Goal: Task Accomplishment & Management: Use online tool/utility

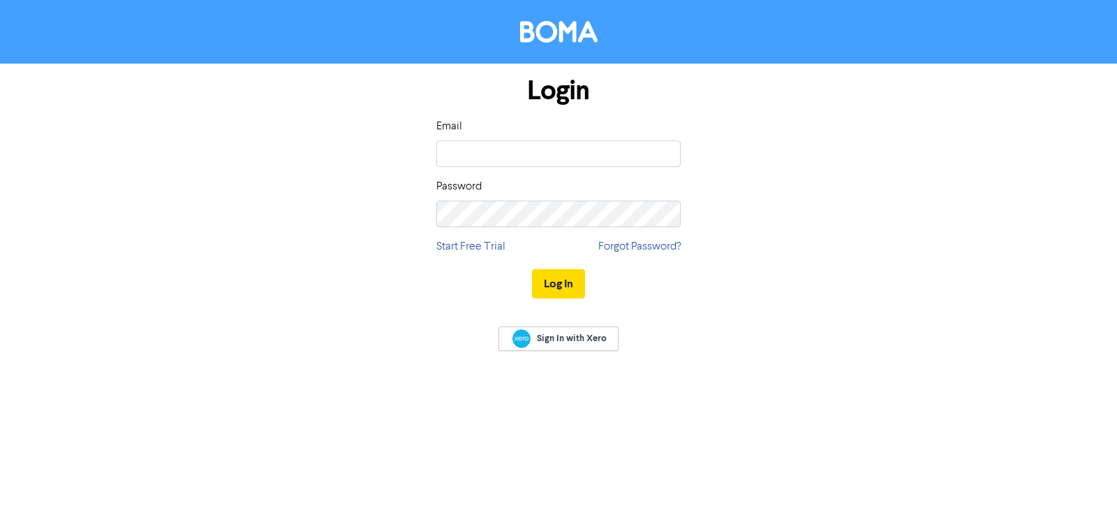
type input "[PERSON_NAME][EMAIL_ADDRESS][DOMAIN_NAME]"
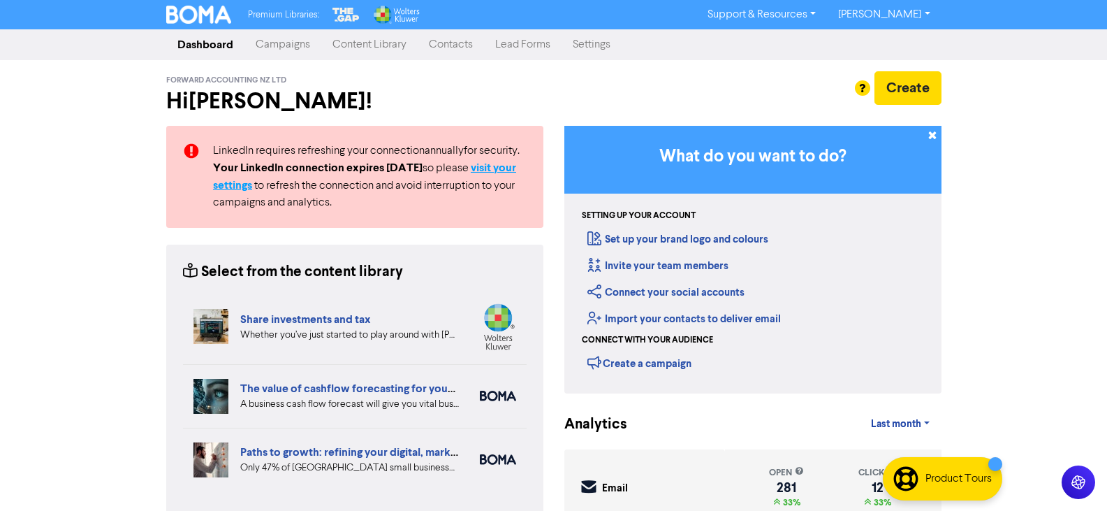
click at [511, 169] on strong "visit your settings" at bounding box center [364, 176] width 303 height 31
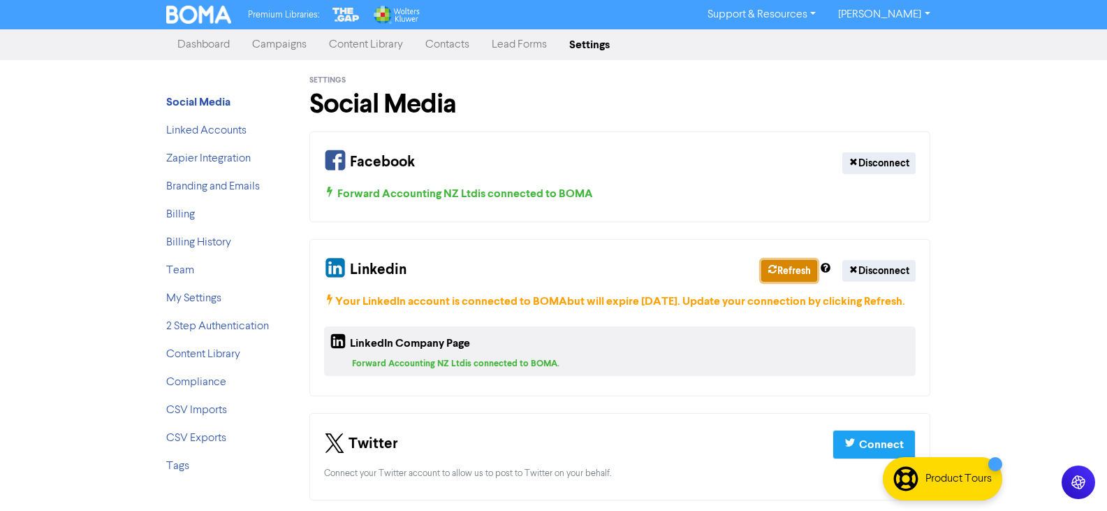
click at [793, 269] on button "Refresh" at bounding box center [789, 271] width 56 height 22
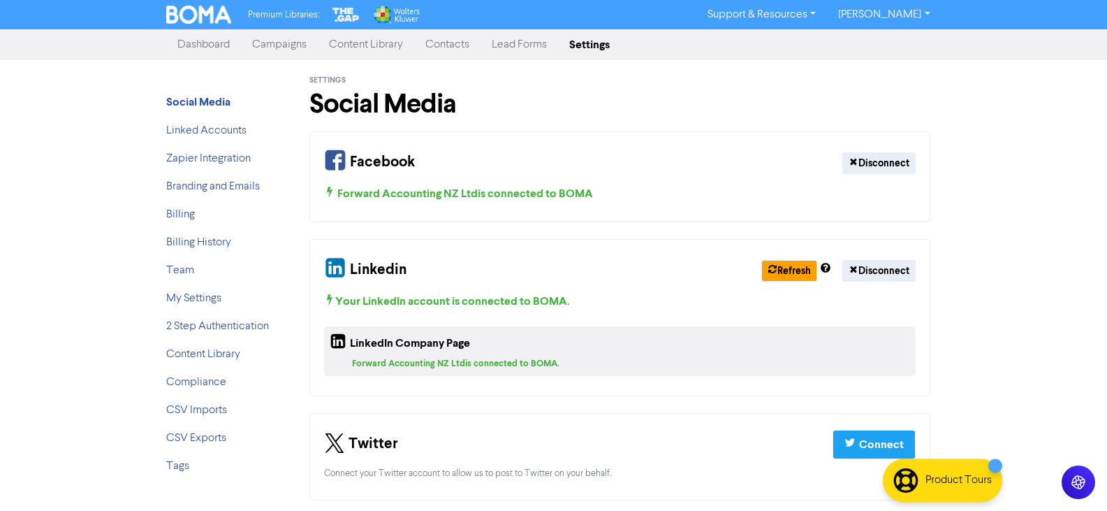
click at [999, 164] on div "Premium Libraries: Support & Resources Video Tutorials FAQ & Guides Marketing E…" at bounding box center [553, 255] width 1107 height 511
click at [924, 13] on link "[PERSON_NAME]" at bounding box center [884, 14] width 114 height 22
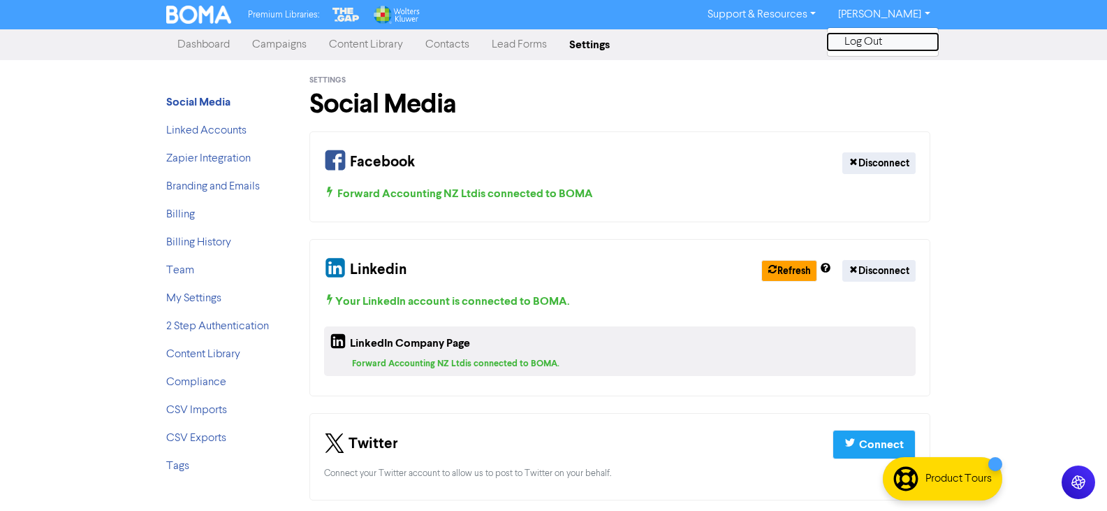
click at [890, 45] on button "Log Out" at bounding box center [883, 42] width 110 height 17
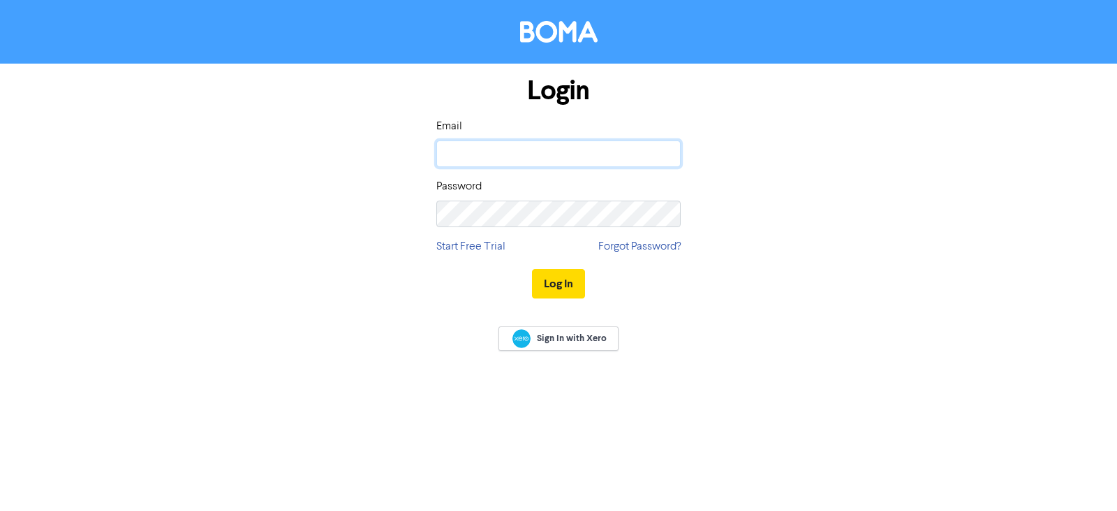
click at [522, 159] on input "email" at bounding box center [559, 153] width 244 height 27
type input "[PERSON_NAME][EMAIL_ADDRESS][DOMAIN_NAME]"
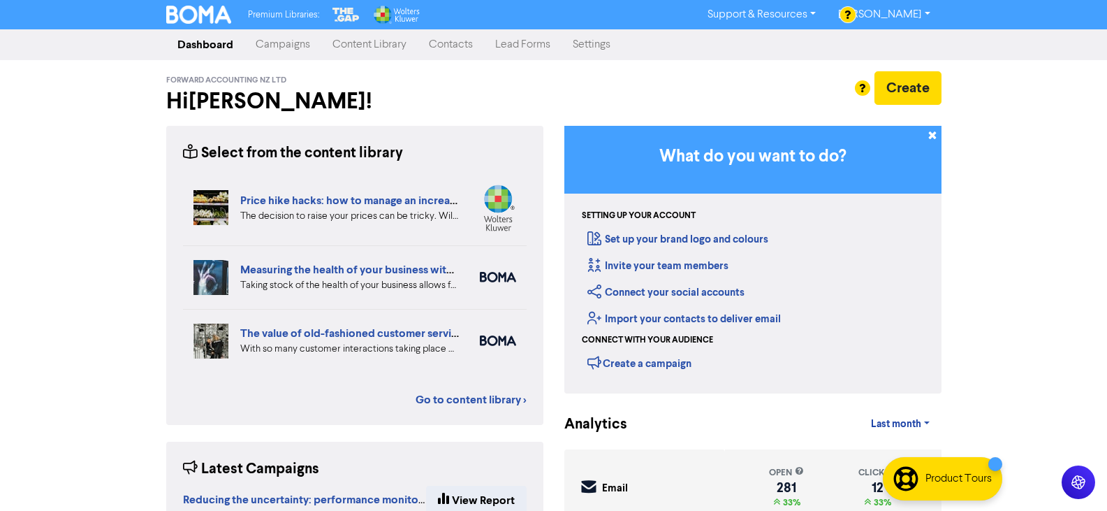
click at [356, 38] on link "Content Library" at bounding box center [369, 45] width 96 height 28
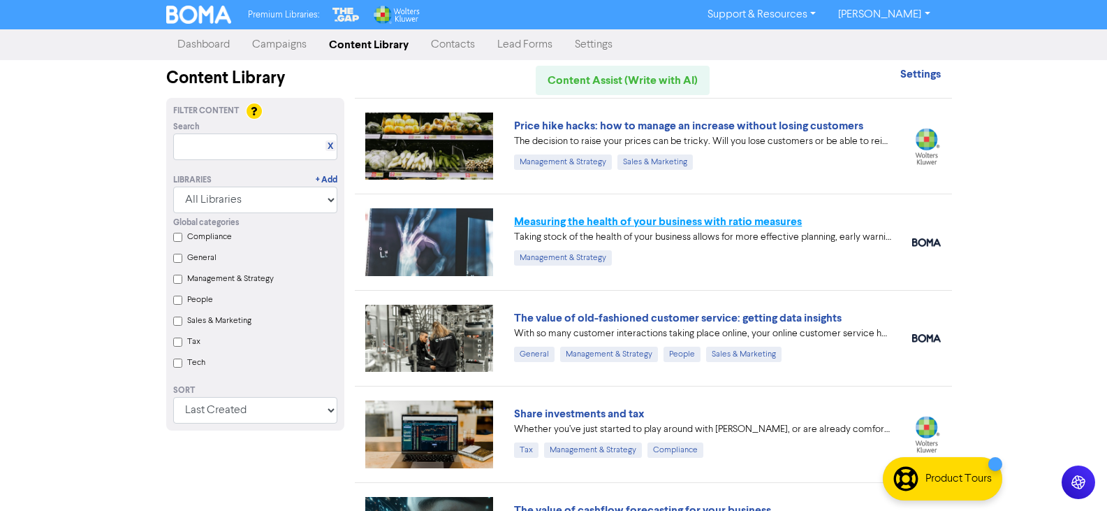
click at [698, 219] on link "Measuring the health of your business with ratio measures" at bounding box center [658, 221] width 288 height 14
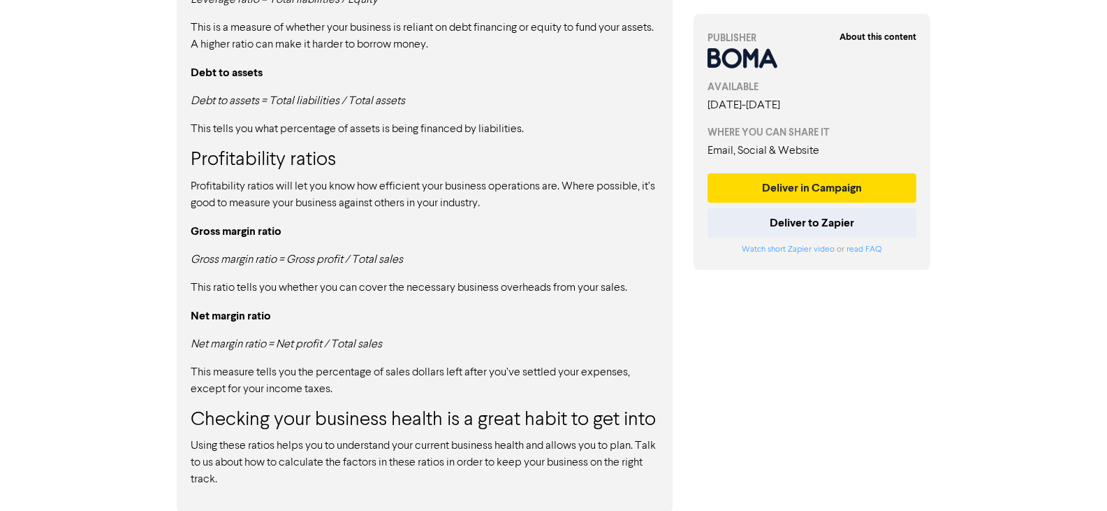
scroll to position [1348, 0]
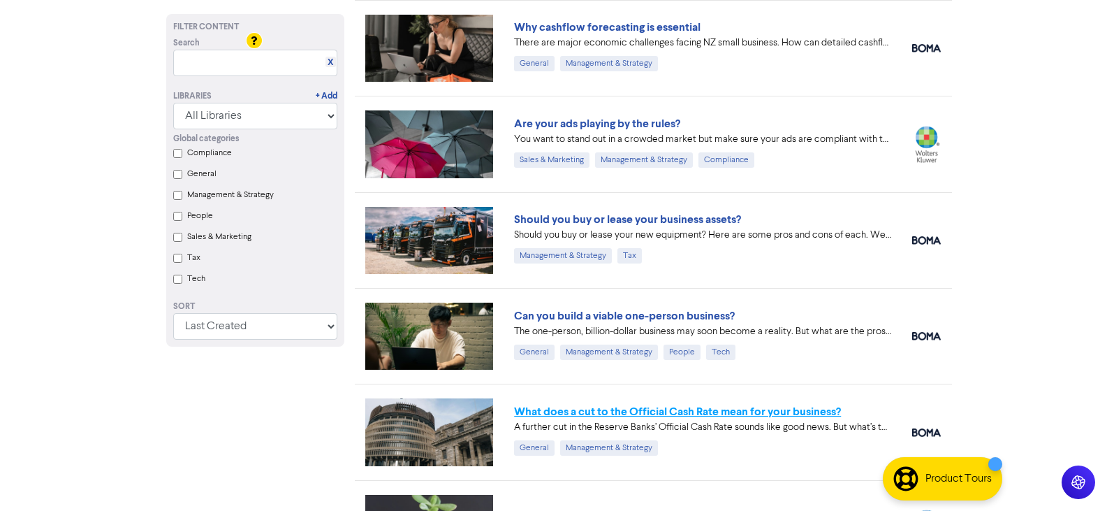
scroll to position [1455, 0]
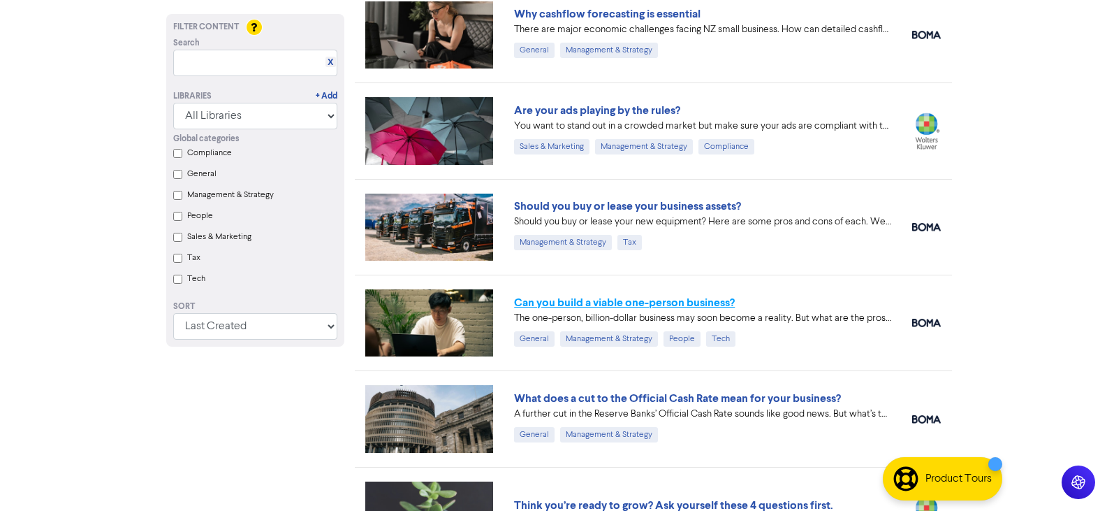
click at [680, 305] on link "Can you build a viable one-person business?" at bounding box center [624, 302] width 221 height 14
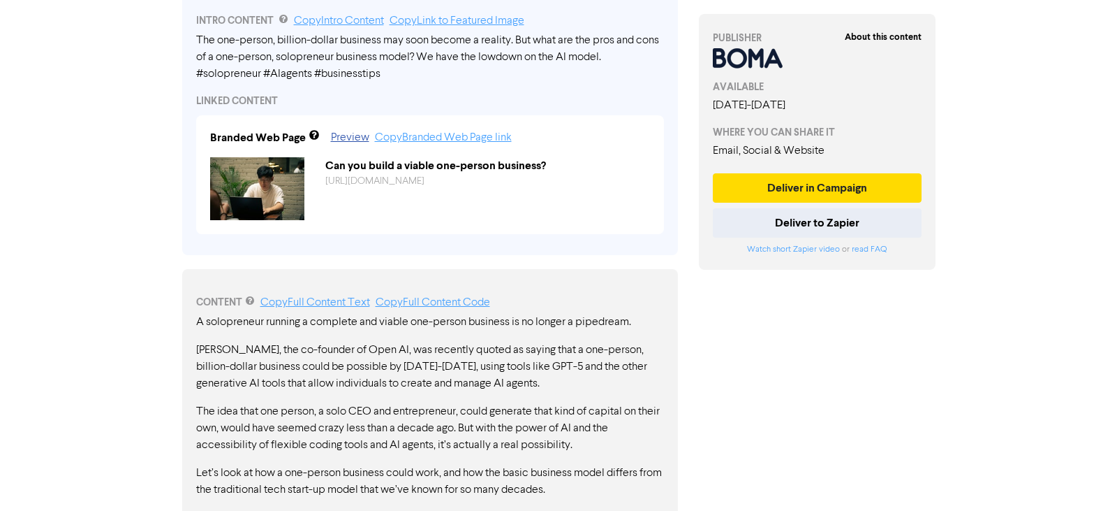
scroll to position [471, 0]
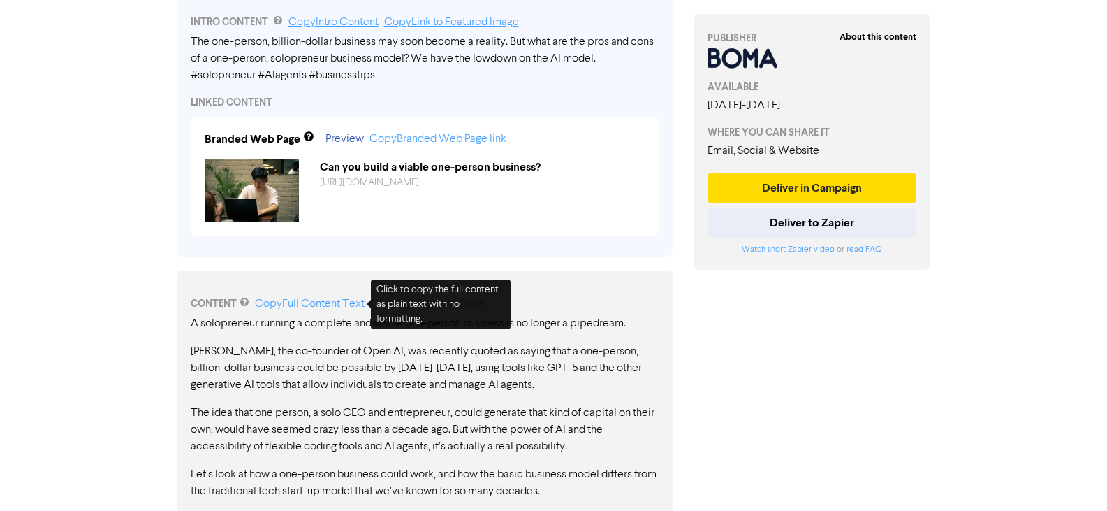
drag, startPoint x: 305, startPoint y: 300, endPoint x: 265, endPoint y: 269, distance: 50.7
click at [305, 300] on link "Copy Full Content Text" at bounding box center [310, 303] width 110 height 11
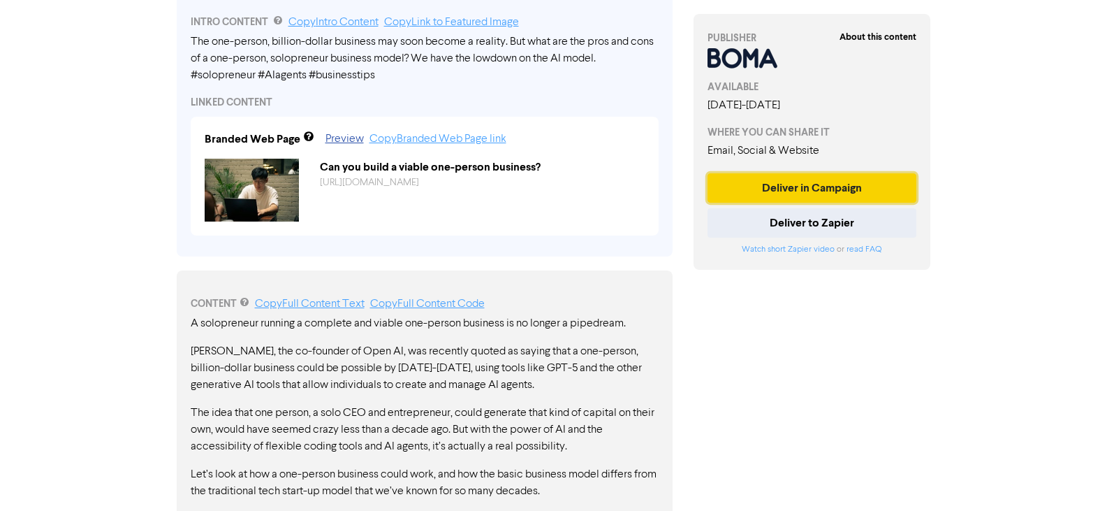
click at [801, 187] on button "Deliver in Campaign" at bounding box center [812, 187] width 210 height 29
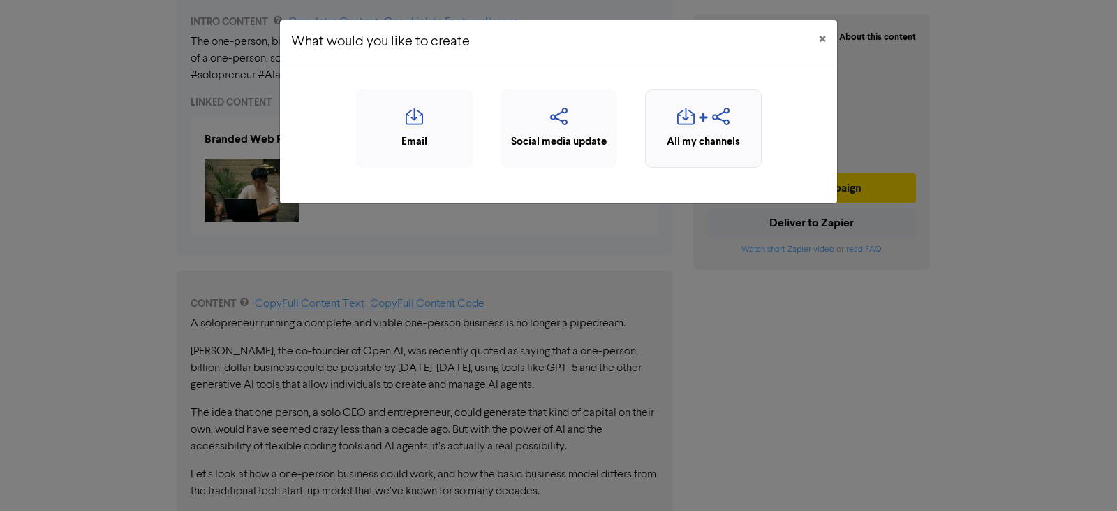
click at [690, 134] on div "All my channels" at bounding box center [703, 142] width 101 height 16
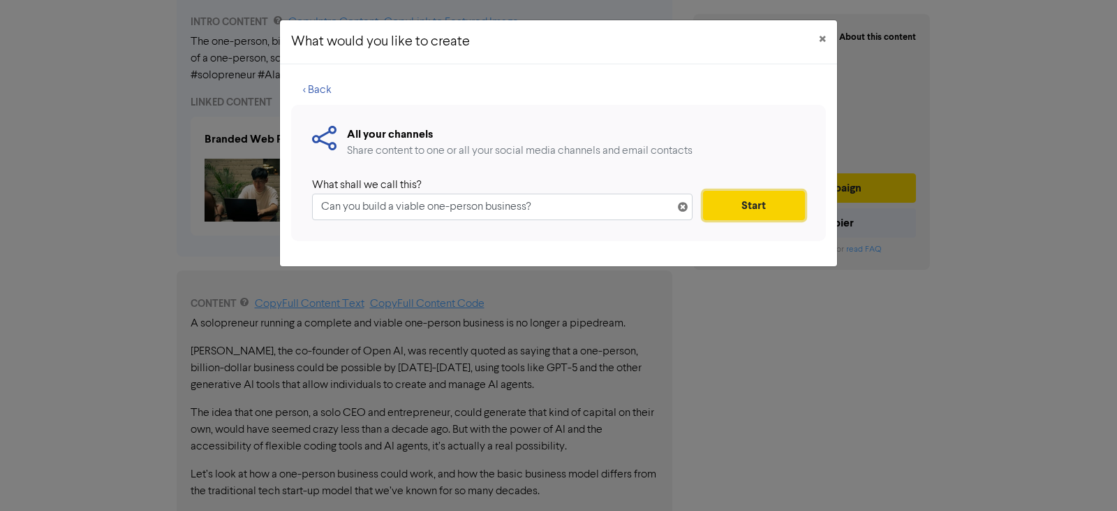
click at [745, 201] on button "Start" at bounding box center [754, 205] width 102 height 29
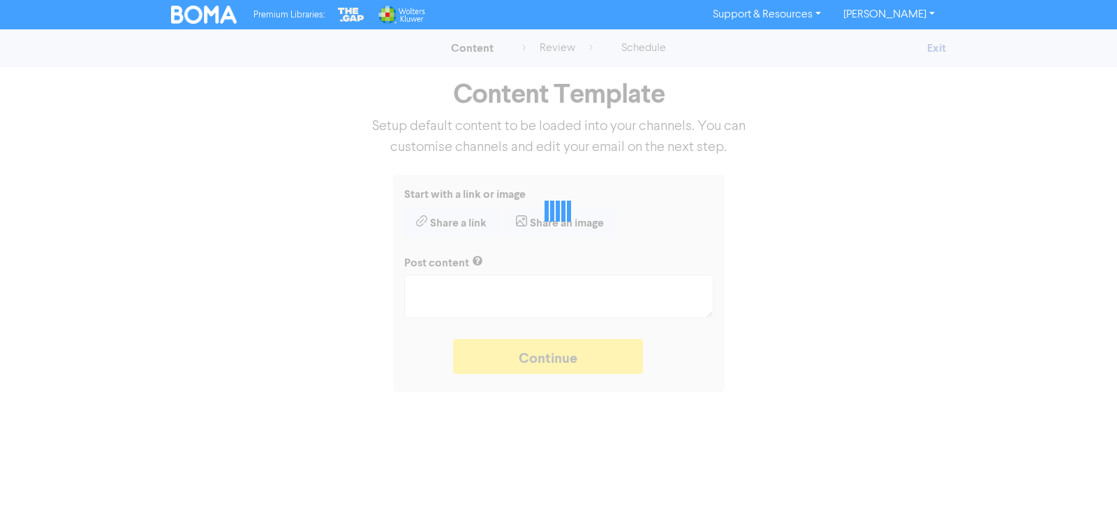
type textarea "x"
type textarea "The one-person, billion-dollar business may soon become a reality. But what are…"
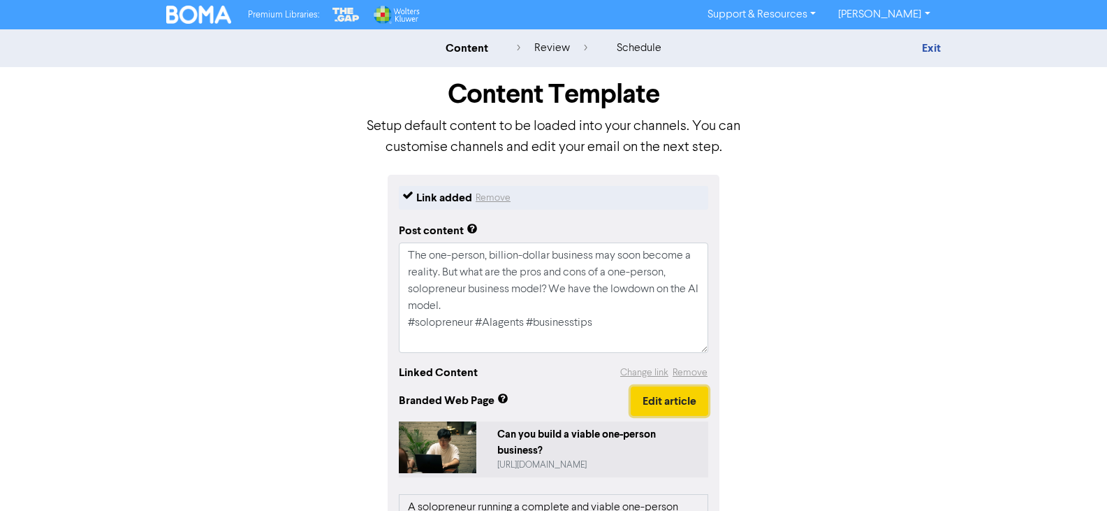
click at [662, 403] on button "Edit article" at bounding box center [670, 400] width 78 height 29
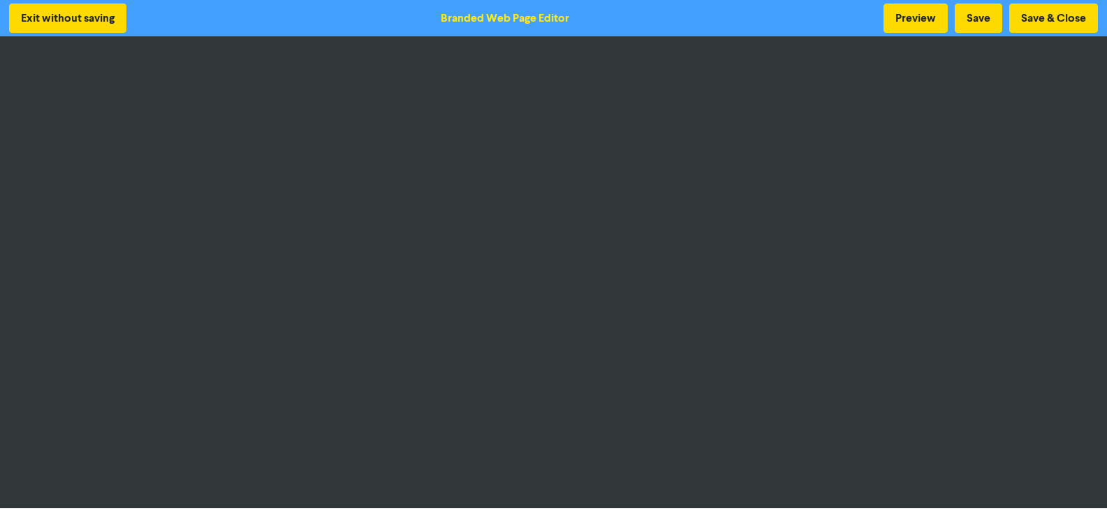
scroll to position [1, 0]
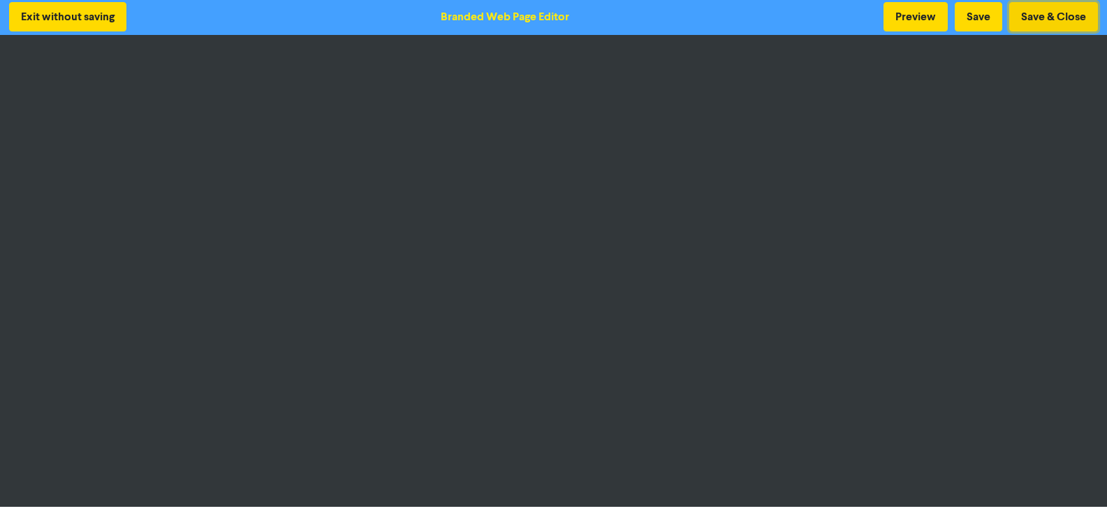
click at [1060, 17] on button "Save & Close" at bounding box center [1053, 16] width 89 height 29
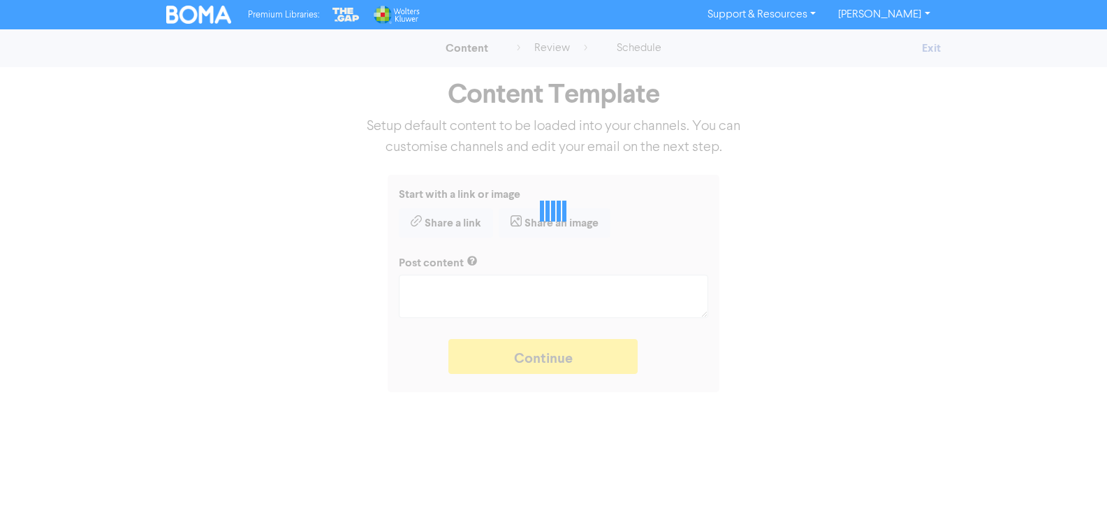
type textarea "x"
type textarea "The one-person, billion-dollar business may soon become a reality. But what are…"
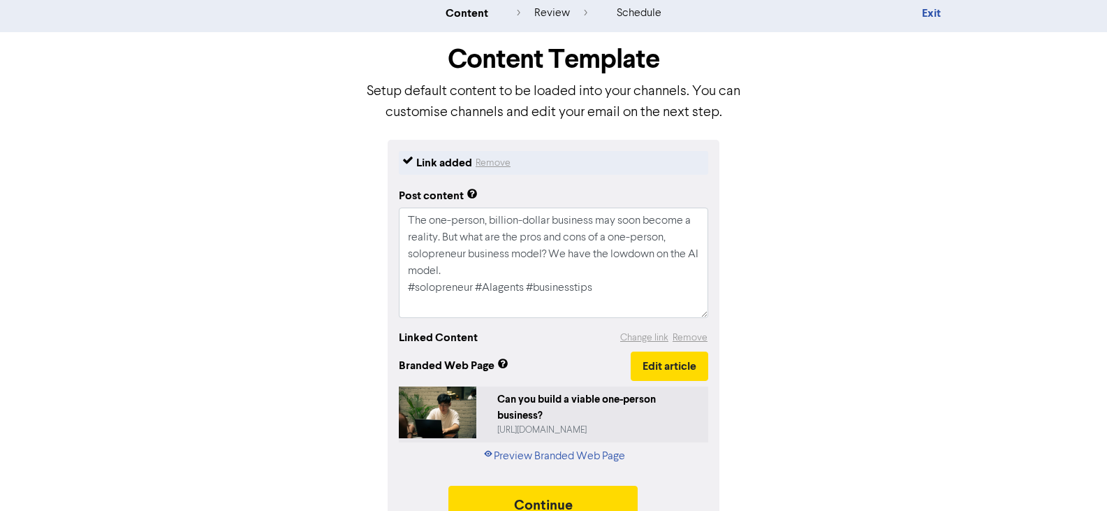
scroll to position [64, 0]
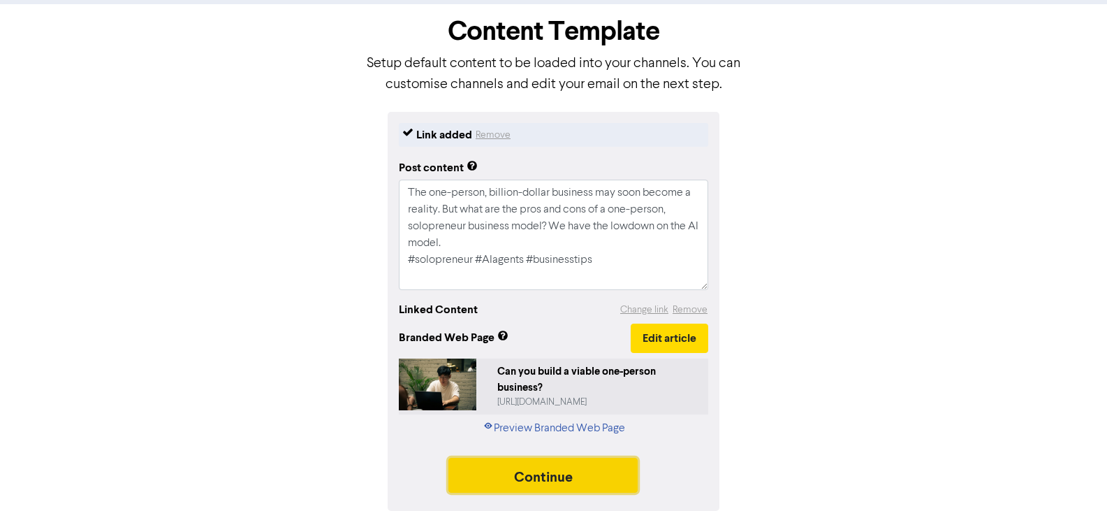
click at [543, 476] on button "Continue" at bounding box center [543, 474] width 190 height 35
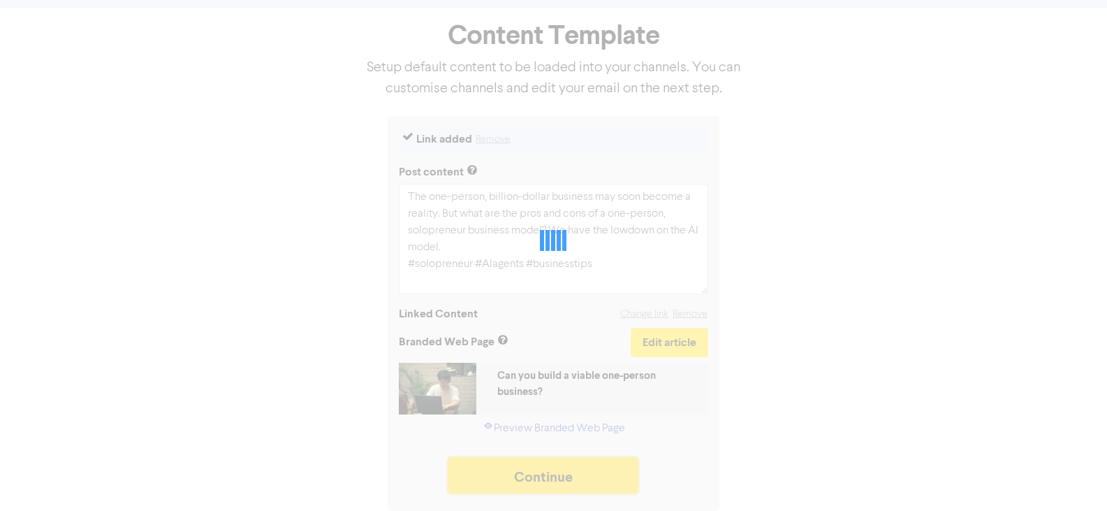
scroll to position [59, 0]
type textarea "x"
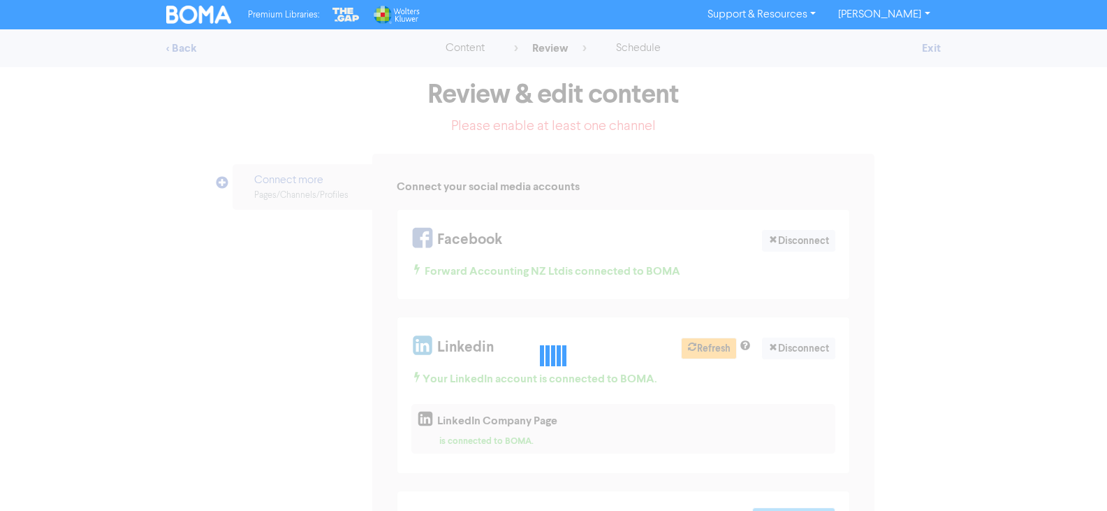
select select "LEARN_MORE"
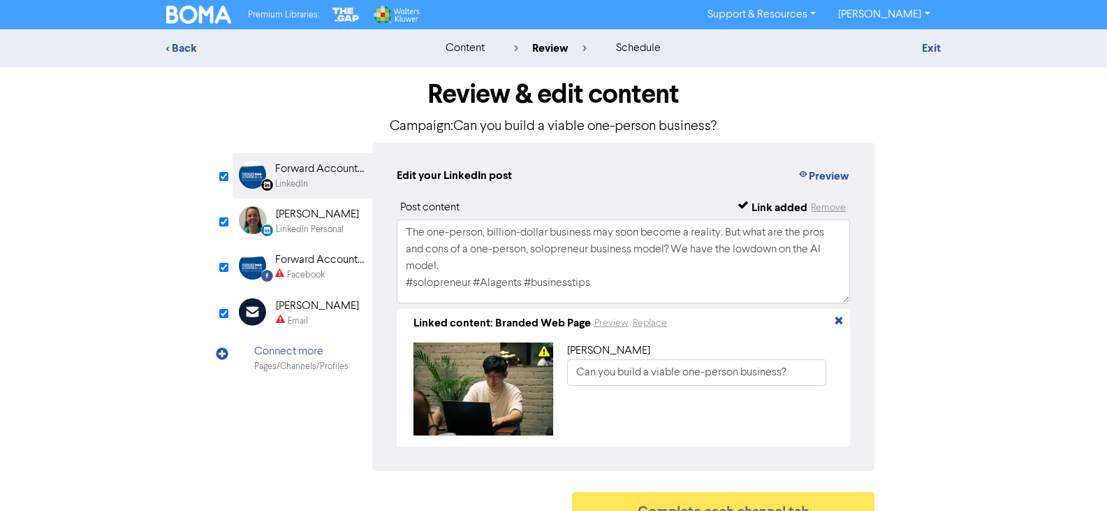
click at [298, 259] on div "Forward Accounting NZ Ltd" at bounding box center [319, 259] width 89 height 17
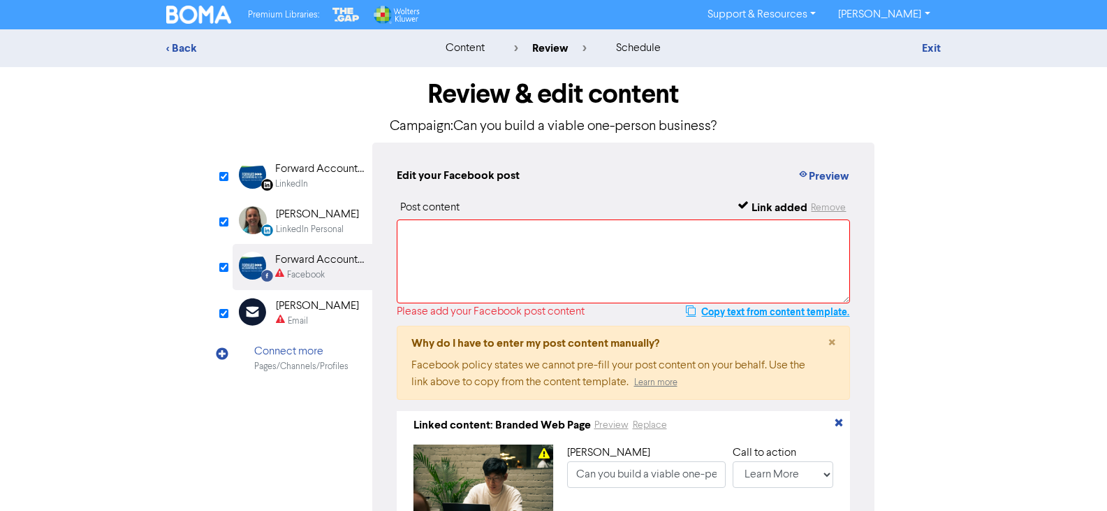
click at [756, 310] on button "Copy text from content template." at bounding box center [767, 311] width 165 height 17
click at [493, 233] on textarea at bounding box center [624, 261] width 454 height 84
paste textarea "The one-person, billion-dollar business may soon become a reality. But what are…"
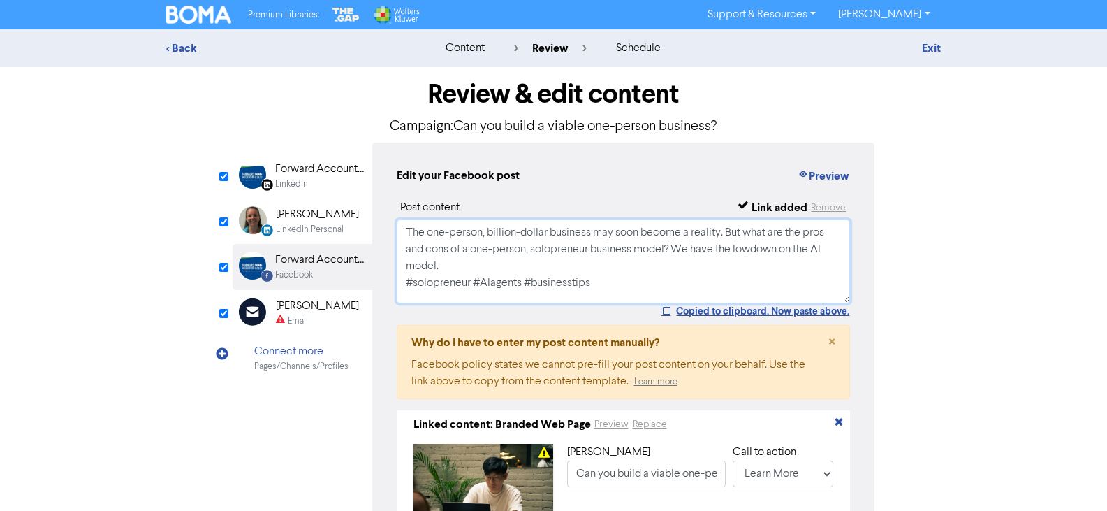
type textarea "The one-person, billion-dollar business may soon become a reality. But what are…"
type input "The one-person, billion-dollar business may soon become a reality. But what are…"
type textarea "The one-person, billion-dollar business may soon become a reality. But what are…"
click at [299, 311] on div "[PERSON_NAME]" at bounding box center [317, 306] width 83 height 17
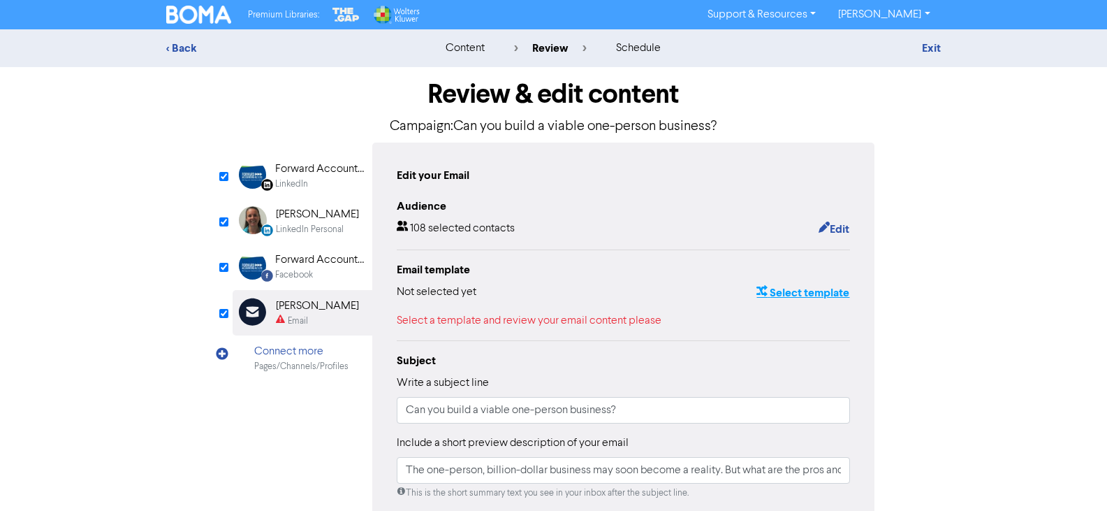
click at [782, 293] on button "Select template" at bounding box center [803, 293] width 94 height 18
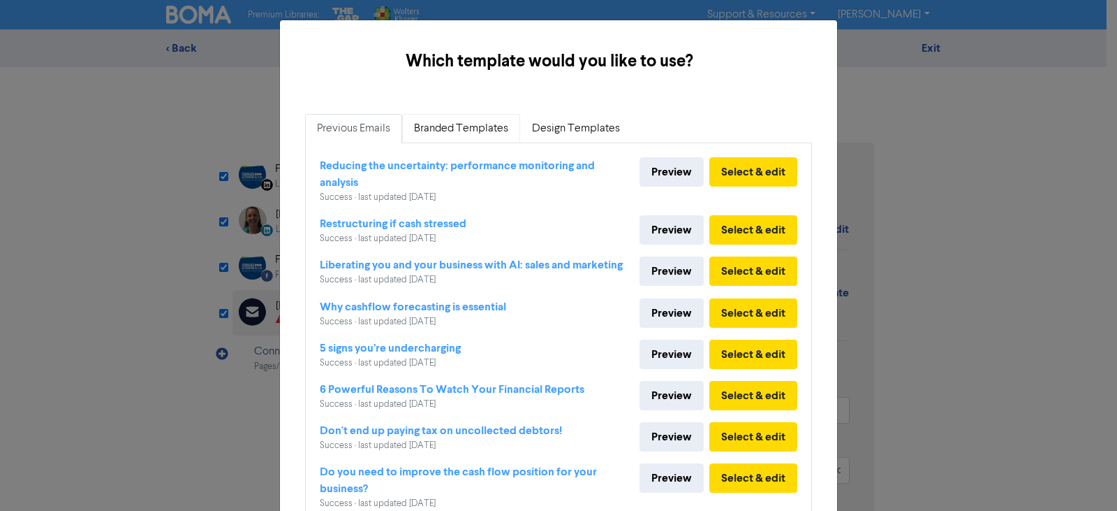
click at [446, 131] on link "Branded Templates" at bounding box center [461, 128] width 118 height 29
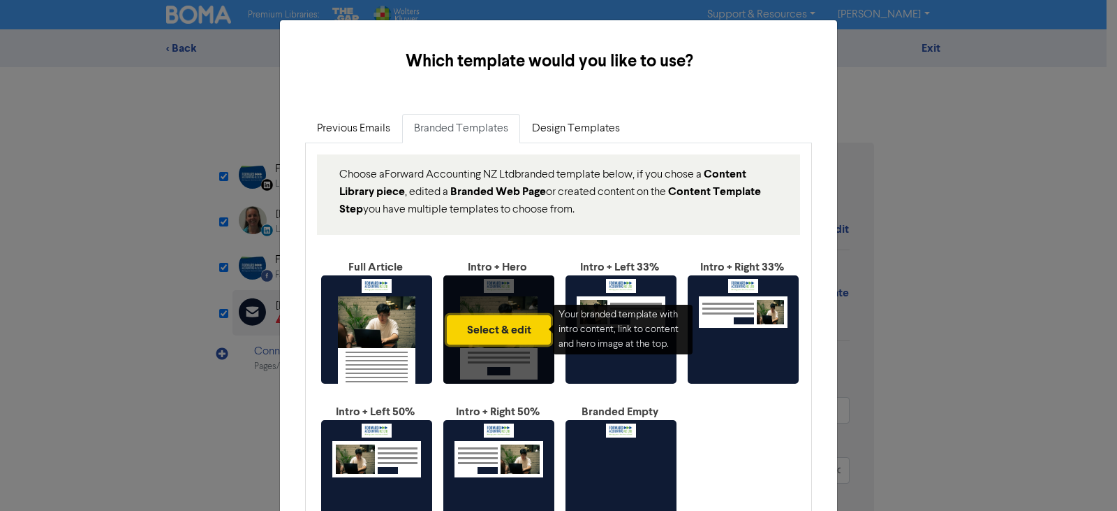
click at [499, 330] on button "Select & edit" at bounding box center [499, 329] width 104 height 29
type input "The one-person, billion-dollar business may soon become a reality. But what are…"
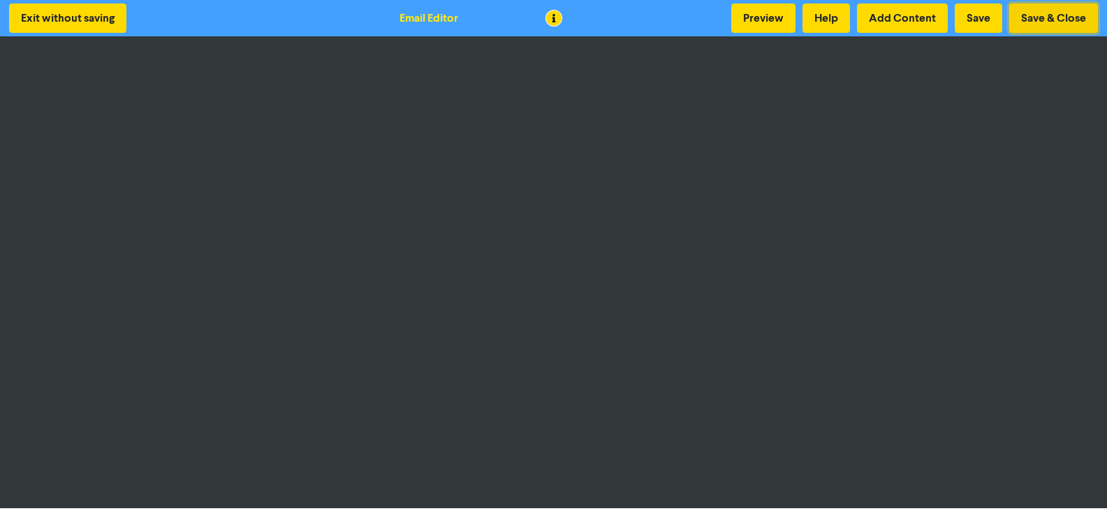
click at [1046, 23] on button "Save & Close" at bounding box center [1053, 17] width 89 height 29
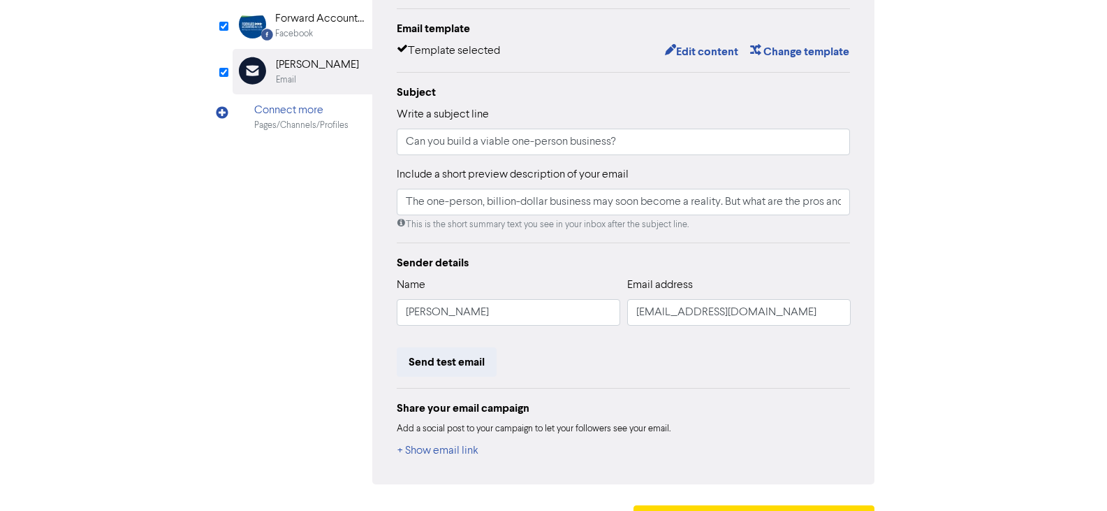
scroll to position [279, 0]
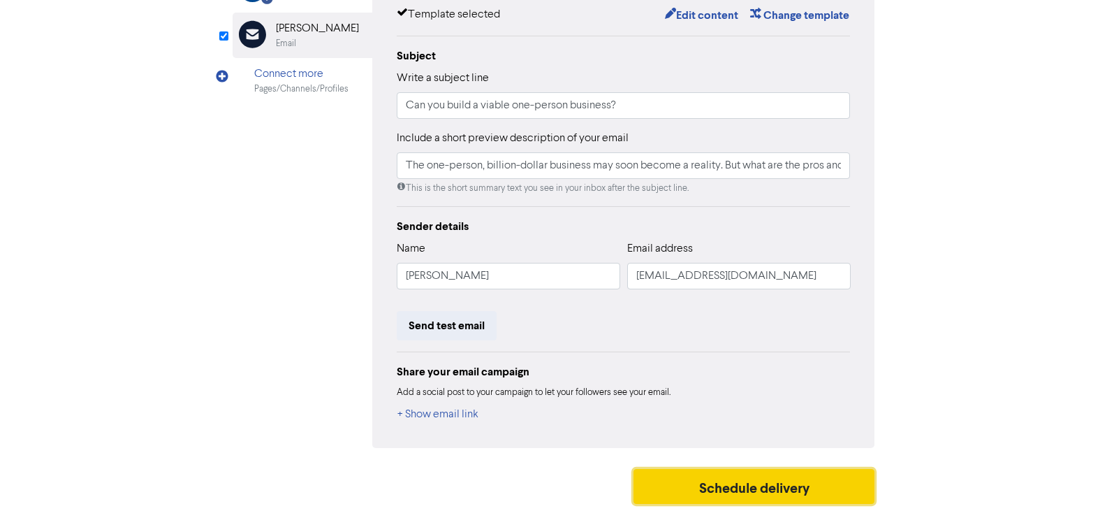
click at [750, 486] on button "Schedule delivery" at bounding box center [754, 486] width 242 height 35
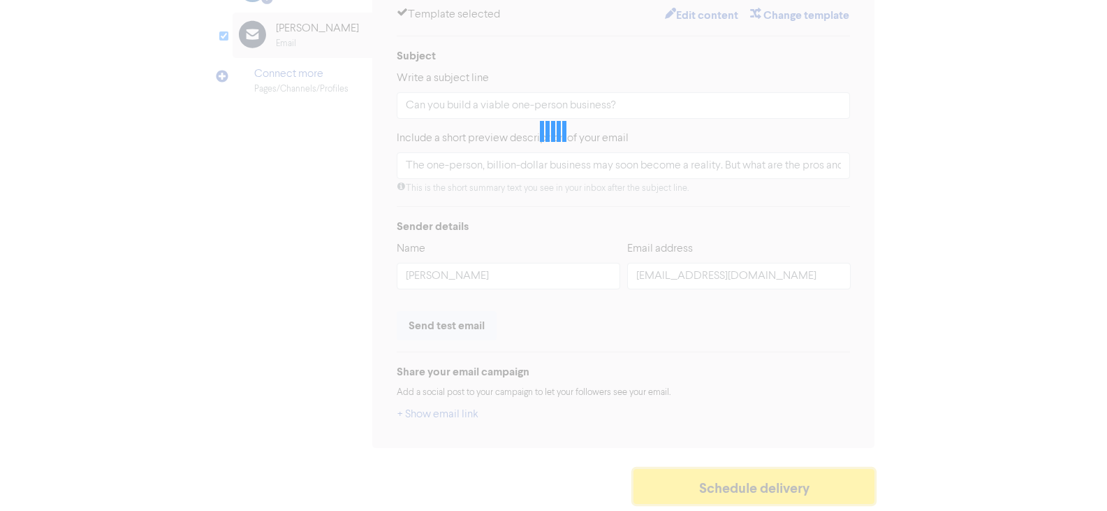
type input "The one-person, billion-dollar business may soon become a reality. But what are…"
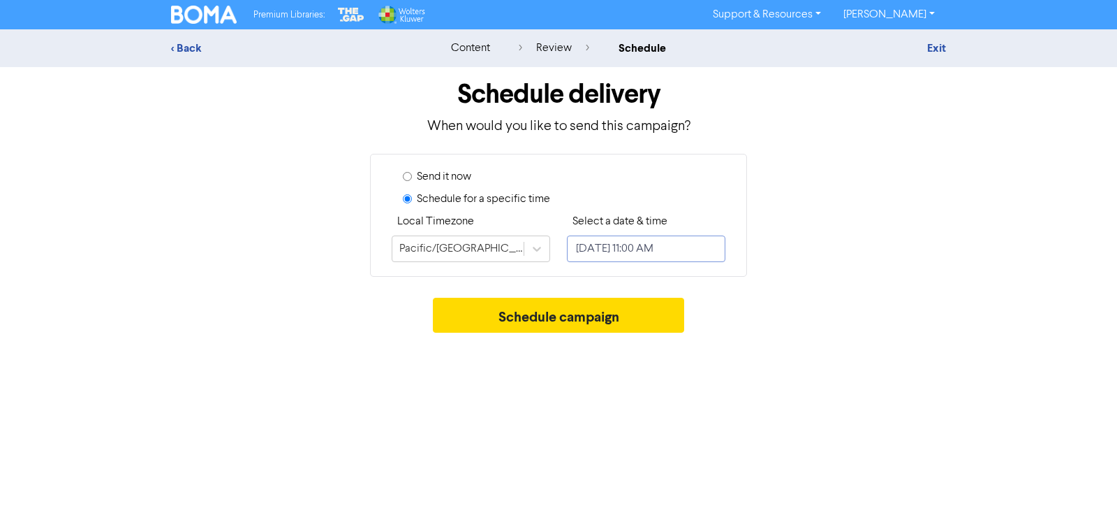
click at [661, 255] on input "[DATE] 11:00 AM" at bounding box center [646, 248] width 159 height 27
select select "8"
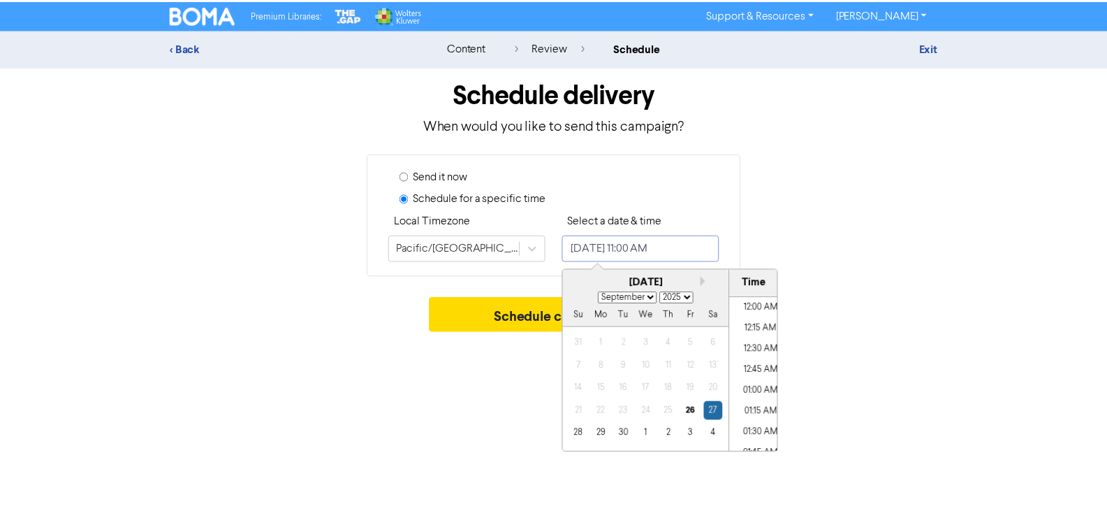
scroll to position [855, 0]
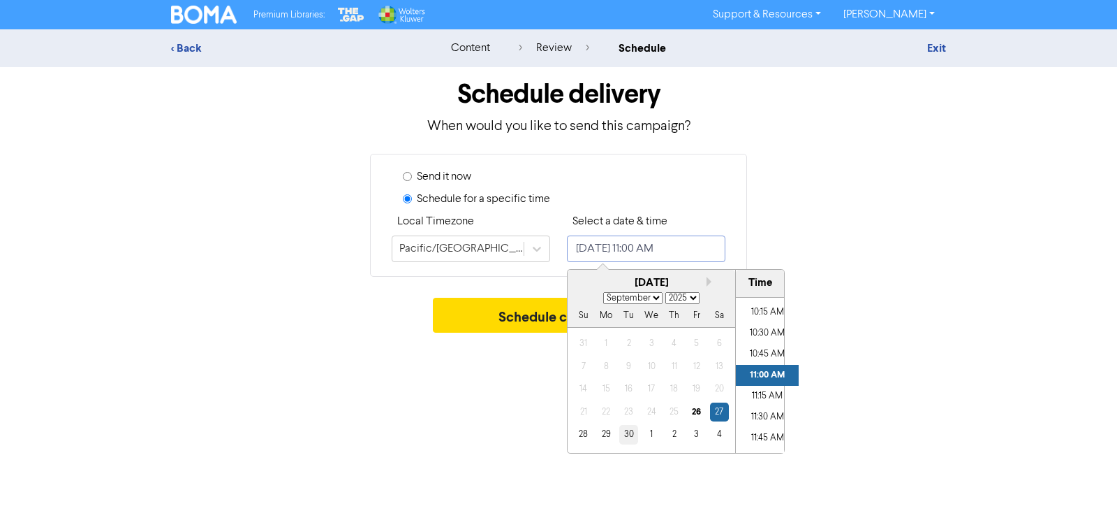
click at [626, 435] on div "30" at bounding box center [628, 434] width 19 height 19
type input "[DATE] 11:00 AM"
click at [520, 316] on button "Schedule campaign" at bounding box center [559, 315] width 252 height 35
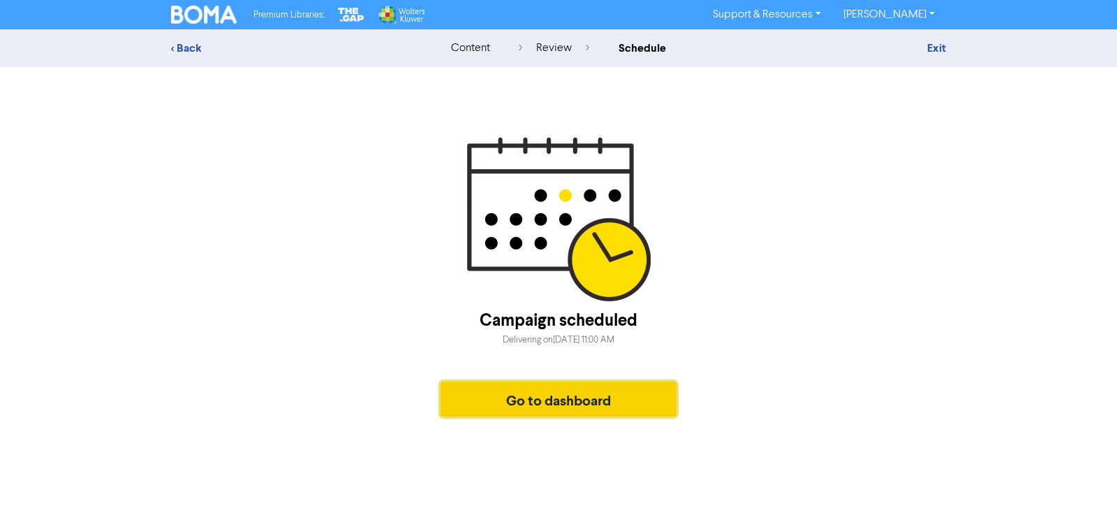
click at [479, 400] on button "Go to dashboard" at bounding box center [559, 398] width 236 height 35
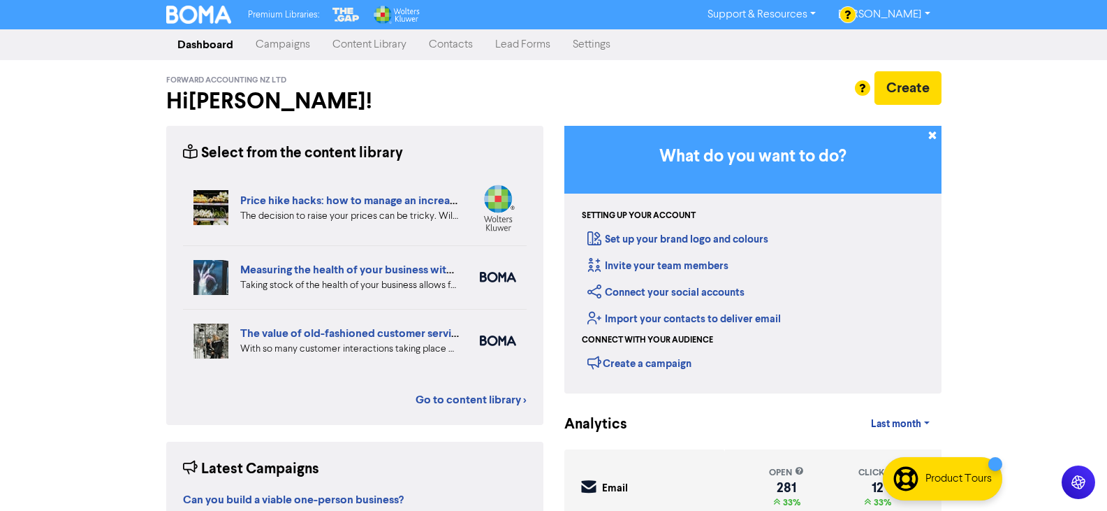
click at [367, 43] on link "Content Library" at bounding box center [369, 45] width 96 height 28
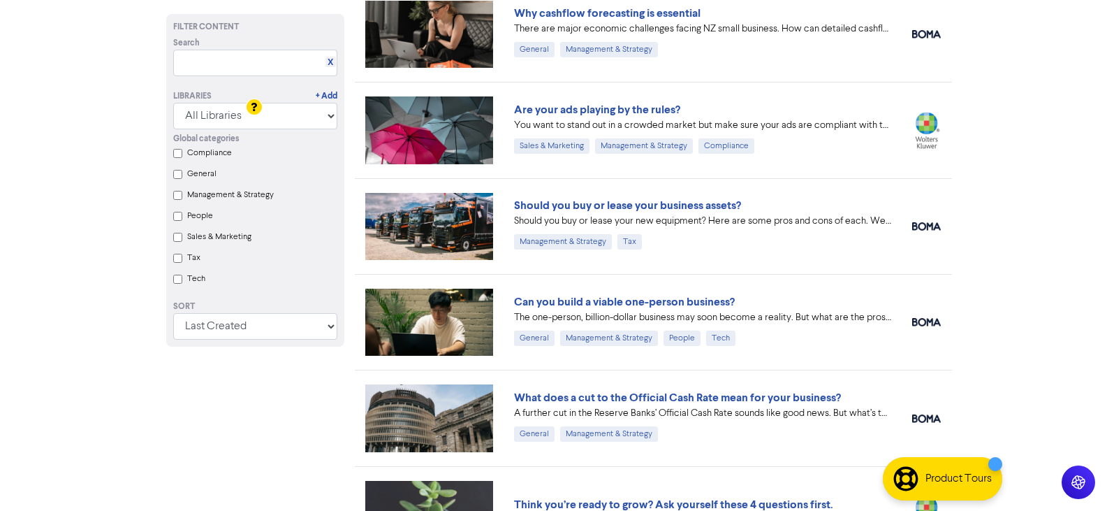
scroll to position [1537, 0]
